Goal: Navigation & Orientation: Understand site structure

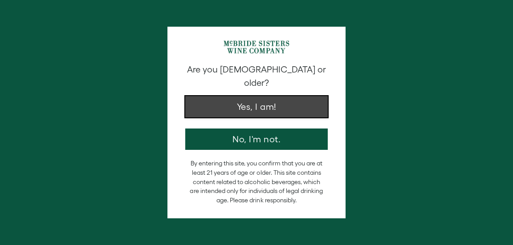
click at [280, 98] on button "Yes, I am!" at bounding box center [256, 106] width 142 height 21
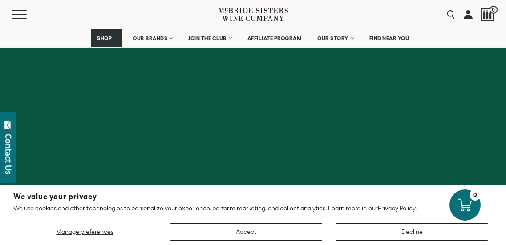
scroll to position [3720, 0]
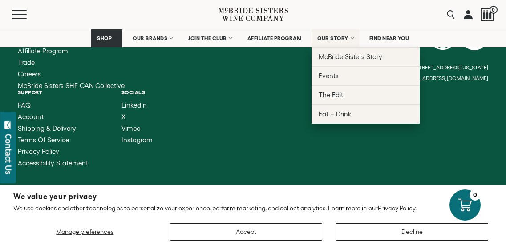
click at [327, 37] on span "OUR STORY" at bounding box center [332, 38] width 31 height 6
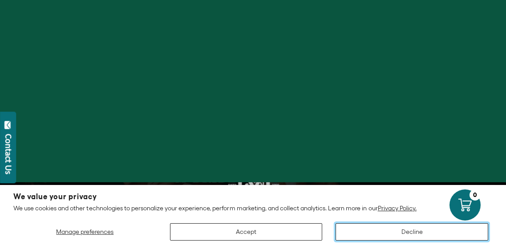
click at [359, 233] on button "Decline" at bounding box center [412, 231] width 153 height 17
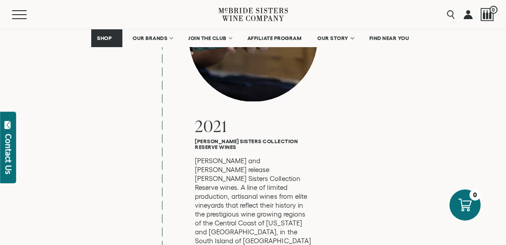
scroll to position [3410, 0]
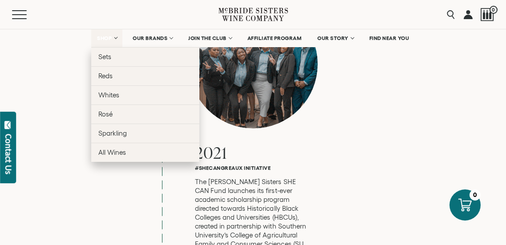
click at [104, 40] on span "SHOP" at bounding box center [104, 38] width 15 height 6
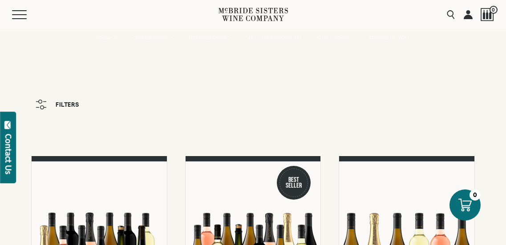
click at [248, 15] on icon at bounding box center [253, 14] width 69 height 25
